Goal: Task Accomplishment & Management: Manage account settings

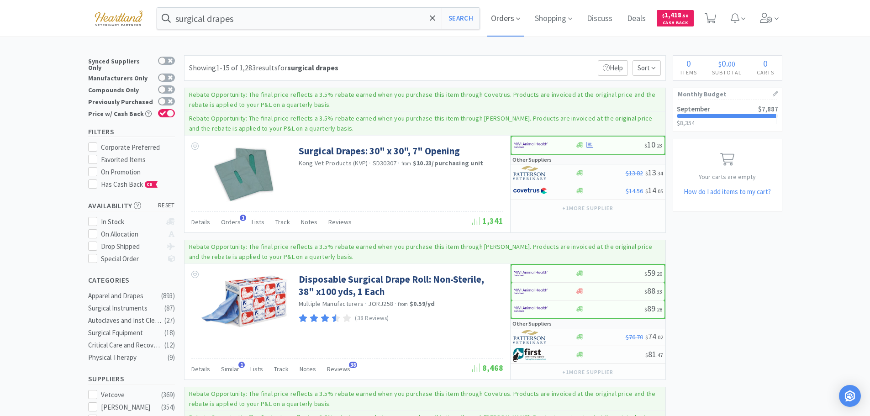
click at [520, 18] on icon at bounding box center [518, 19] width 4 height 8
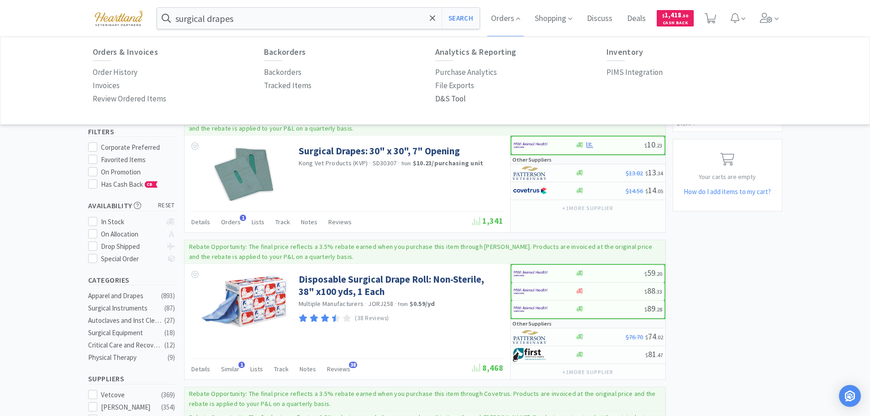
click at [449, 101] on p "D&S Tool" at bounding box center [450, 99] width 31 height 12
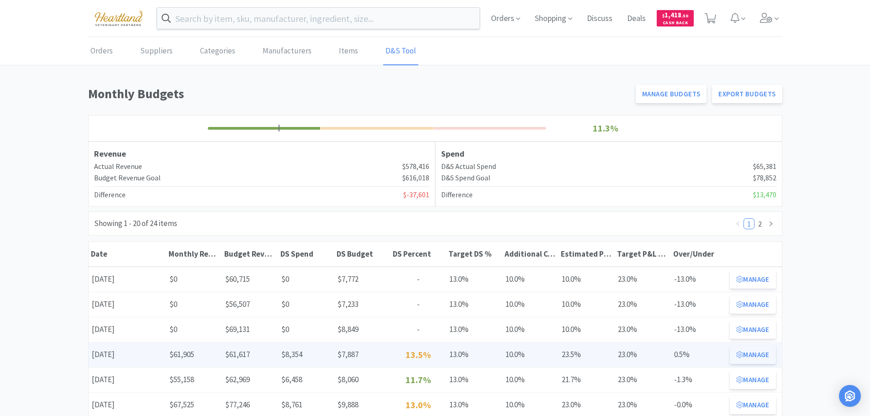
click at [752, 356] on button "Manage" at bounding box center [753, 355] width 46 height 18
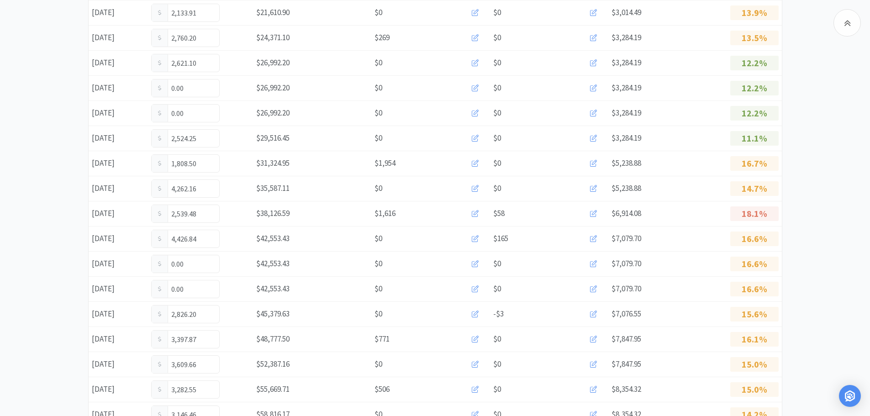
scroll to position [504, 0]
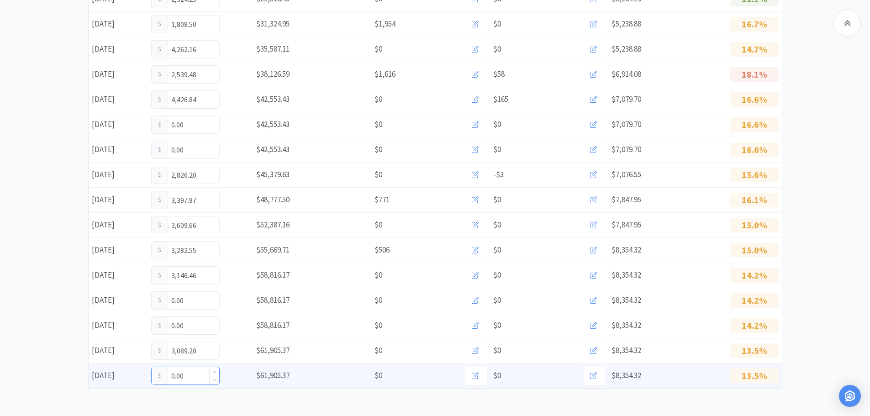
click at [190, 376] on input "0.00" at bounding box center [186, 375] width 68 height 17
type input "0"
type input "1,489.29"
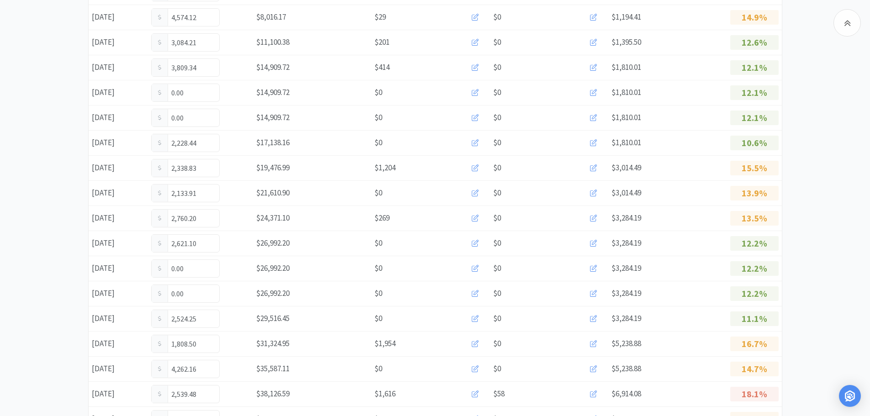
scroll to position [0, 0]
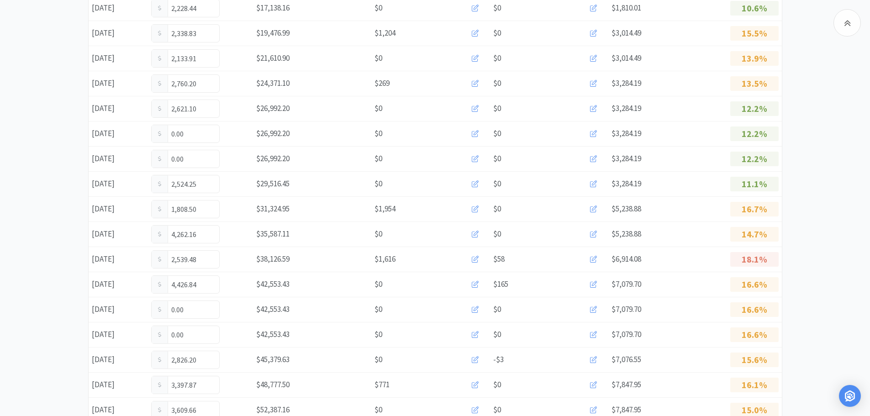
scroll to position [504, 0]
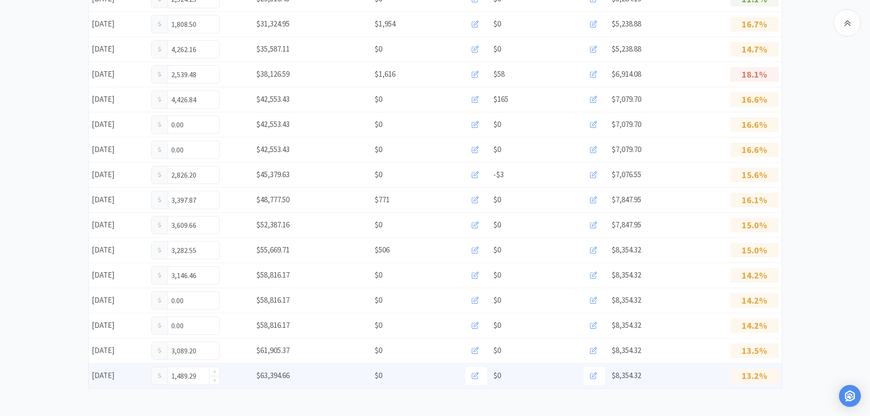
click at [200, 375] on input "1,489.29" at bounding box center [186, 375] width 68 height 17
type input "1"
type input "1,798.54"
